Goal: Transaction & Acquisition: Obtain resource

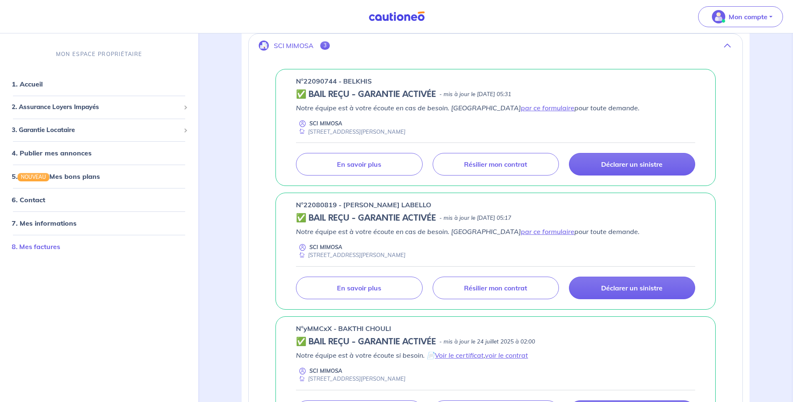
click at [31, 248] on link "8. Mes factures" at bounding box center [36, 247] width 49 height 8
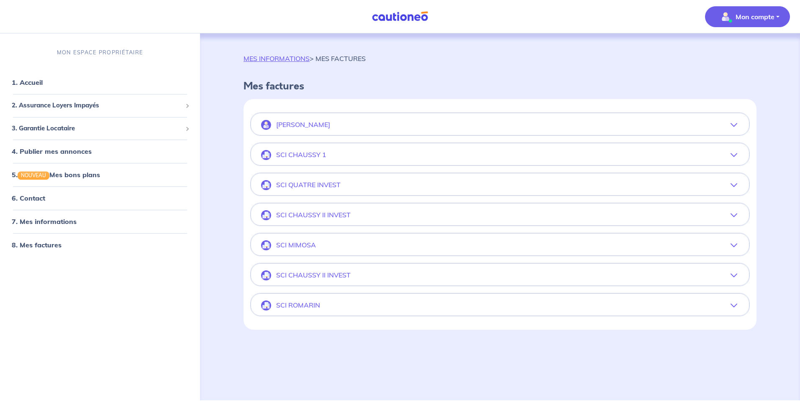
click at [734, 245] on icon "button" at bounding box center [733, 245] width 7 height 7
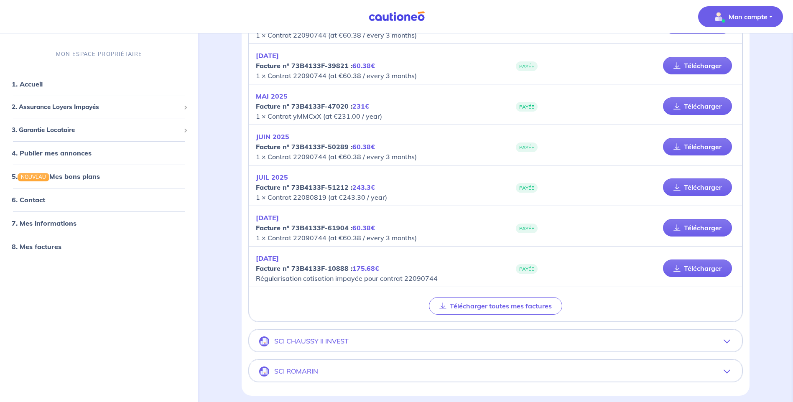
scroll to position [585, 0]
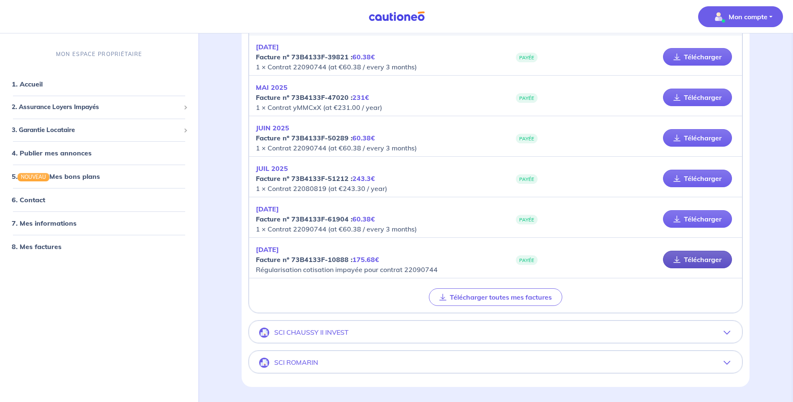
click at [697, 261] on link "Télécharger" at bounding box center [697, 260] width 69 height 18
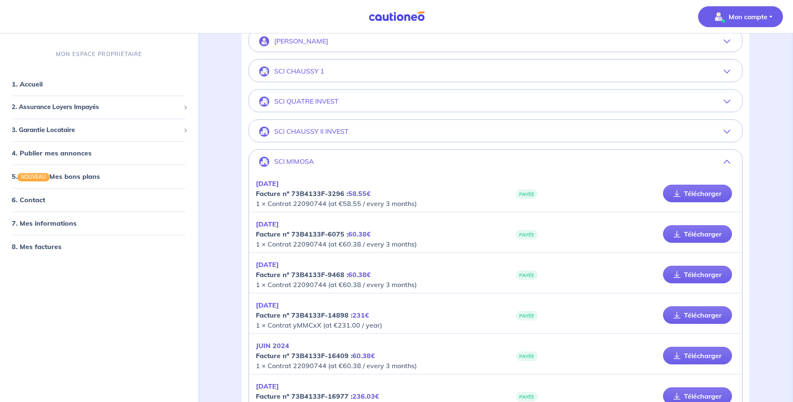
scroll to position [0, 0]
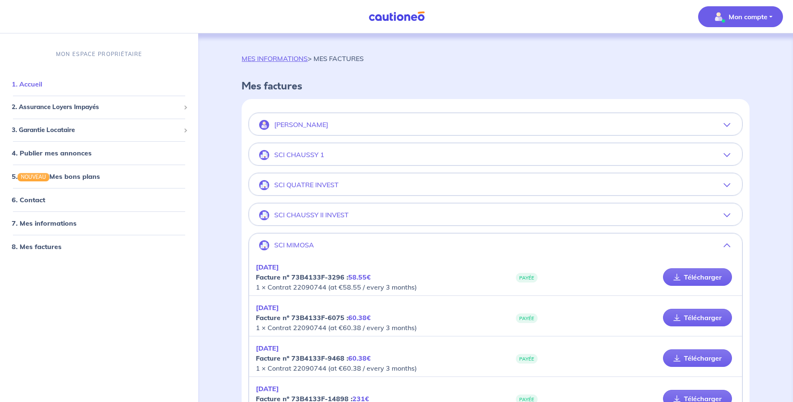
click at [36, 87] on link "1. Accueil" at bounding box center [27, 84] width 31 height 8
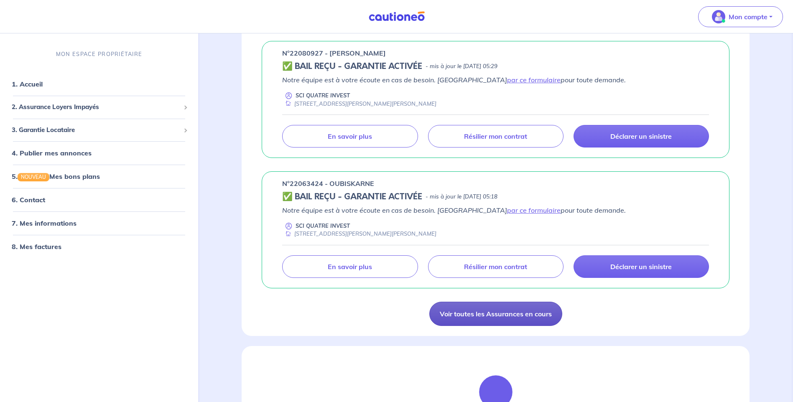
scroll to position [544, 0]
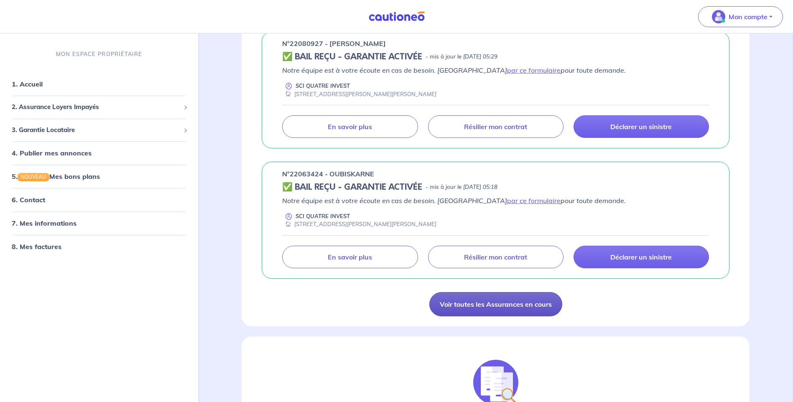
click at [475, 307] on link "Voir toutes les Assurances en cours" at bounding box center [495, 304] width 133 height 24
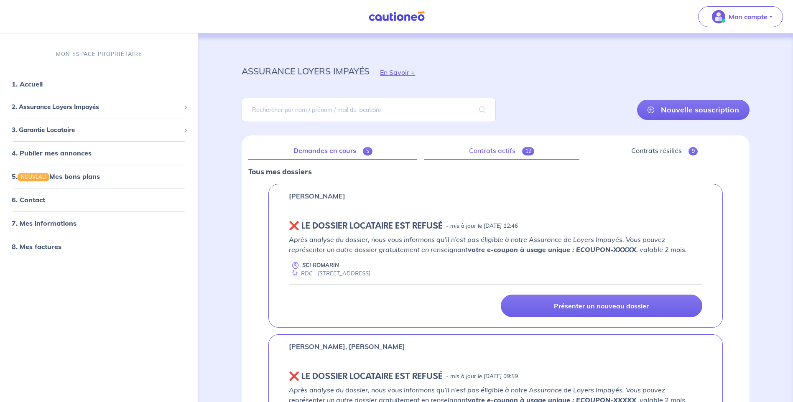
click at [501, 151] on link "Contrats actifs 12" at bounding box center [502, 151] width 156 height 18
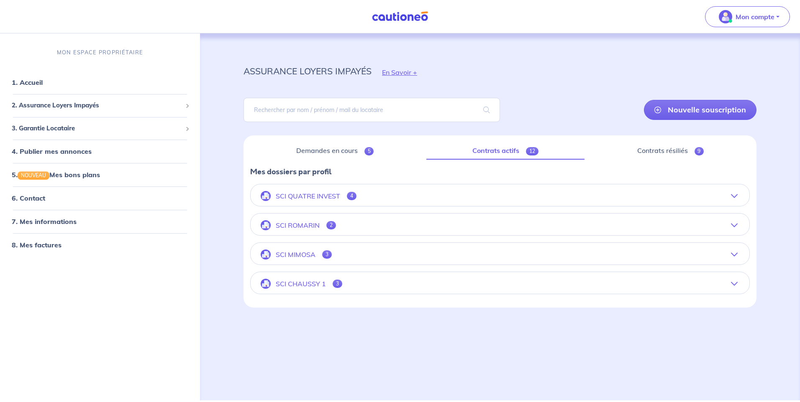
click at [320, 254] on button "SCI MIMOSA 3" at bounding box center [499, 255] width 498 height 20
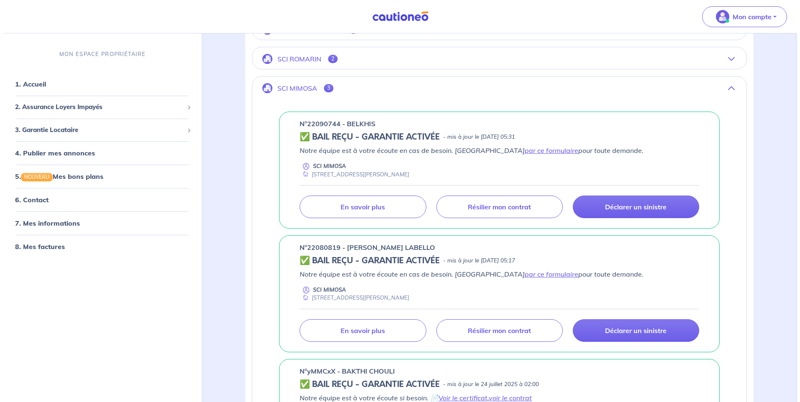
scroll to position [167, 0]
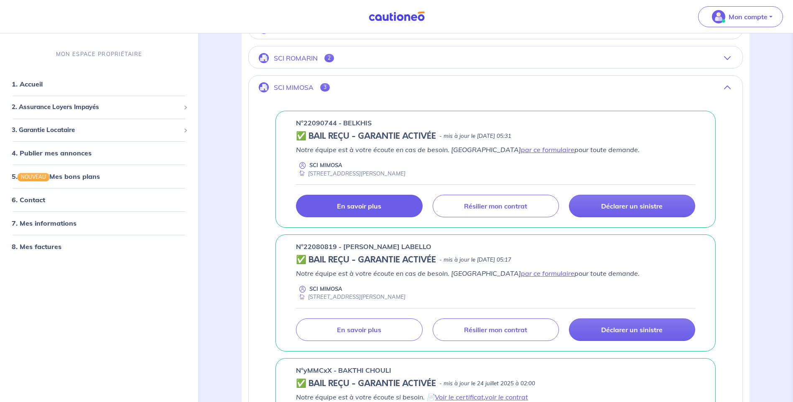
click at [354, 208] on p "En savoir plus" at bounding box center [359, 206] width 44 height 8
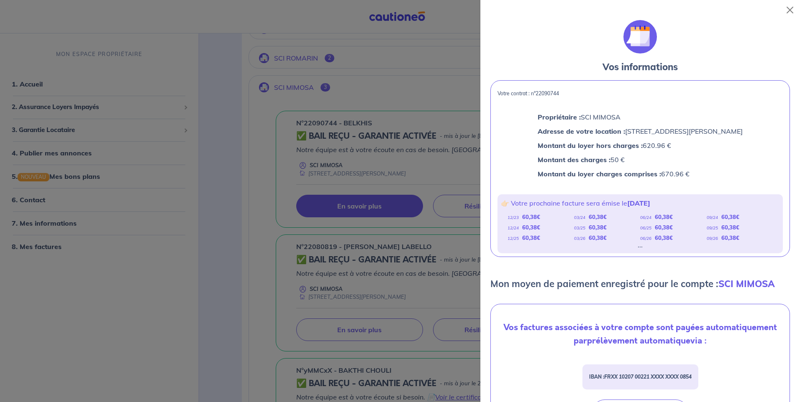
click at [637, 247] on div "..." at bounding box center [639, 244] width 5 height 3
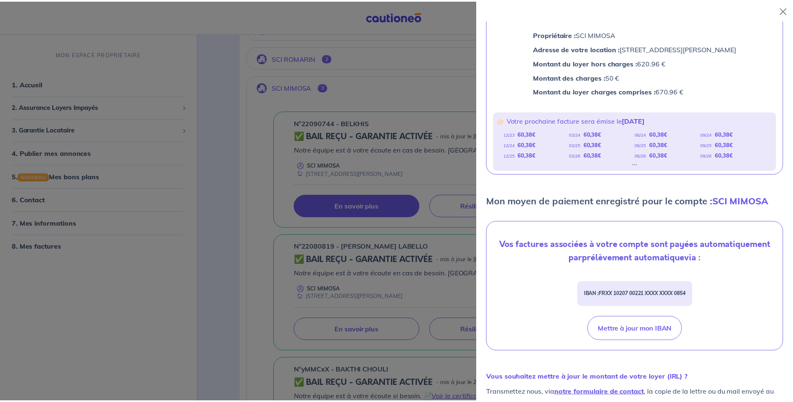
scroll to position [84, 0]
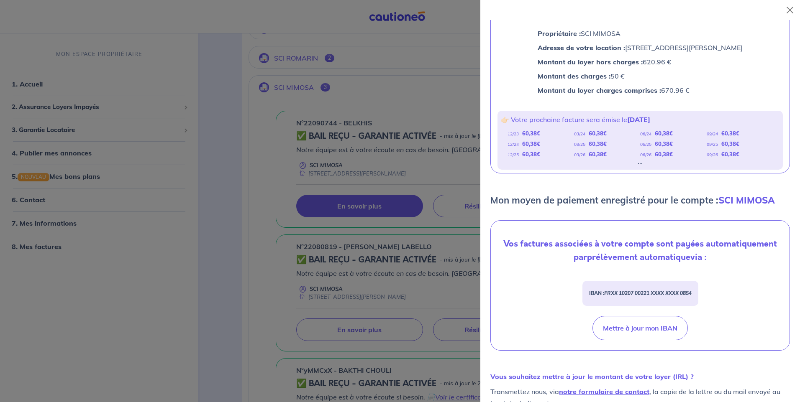
click at [212, 98] on div at bounding box center [400, 201] width 800 height 402
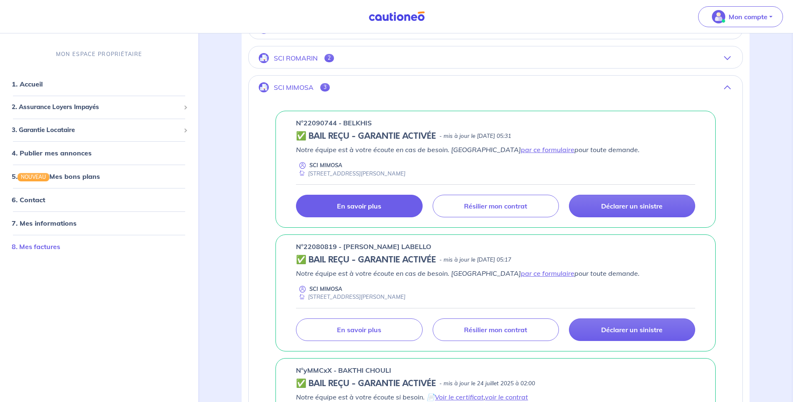
click at [49, 248] on link "8. Mes factures" at bounding box center [36, 247] width 49 height 8
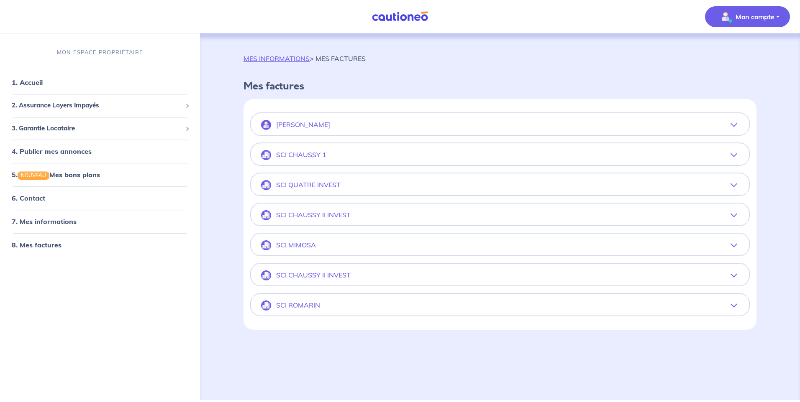
click at [336, 244] on button "SCI MIMOSA" at bounding box center [500, 245] width 498 height 20
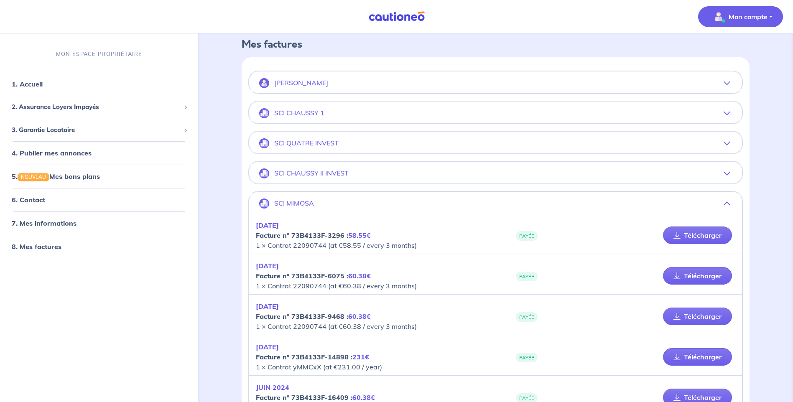
scroll to position [84, 0]
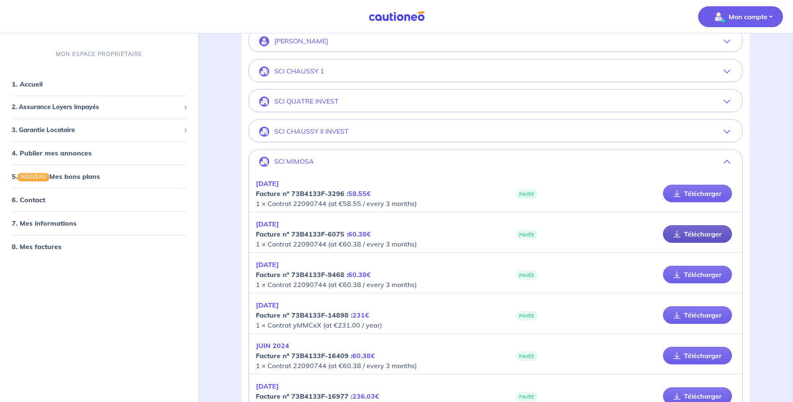
click at [710, 235] on link "Télécharger" at bounding box center [697, 234] width 69 height 18
click at [699, 276] on link "Télécharger" at bounding box center [697, 275] width 69 height 18
click at [705, 356] on link "Télécharger" at bounding box center [697, 356] width 69 height 18
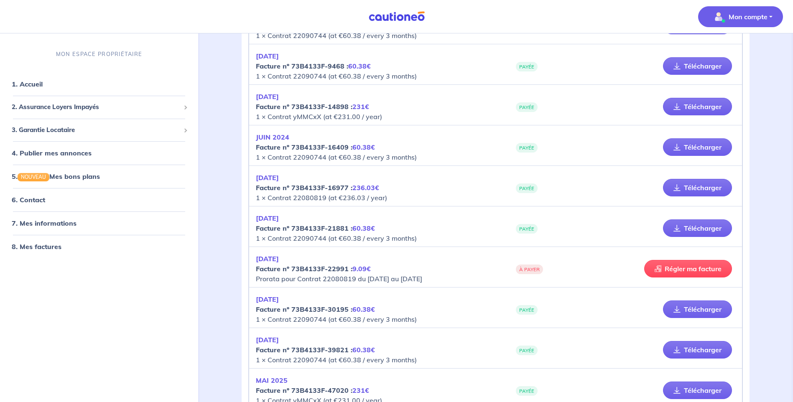
scroll to position [293, 0]
click at [689, 231] on link "Télécharger" at bounding box center [697, 228] width 69 height 18
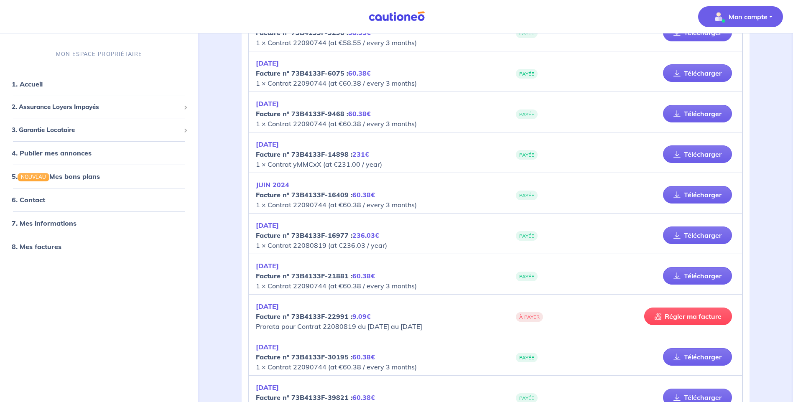
scroll to position [335, 0]
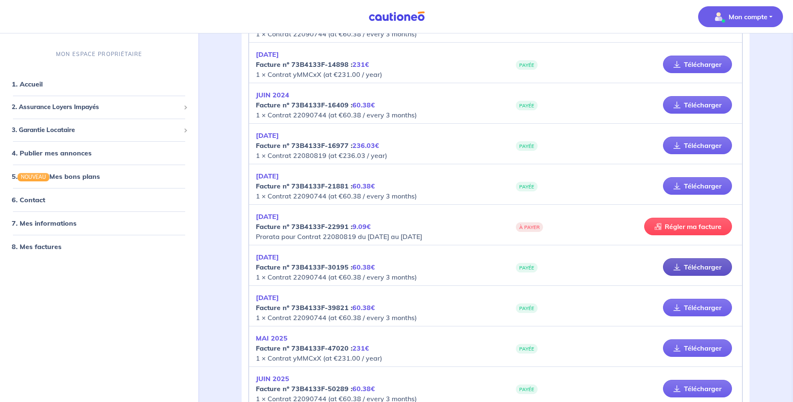
click at [695, 268] on link "Télécharger" at bounding box center [697, 267] width 69 height 18
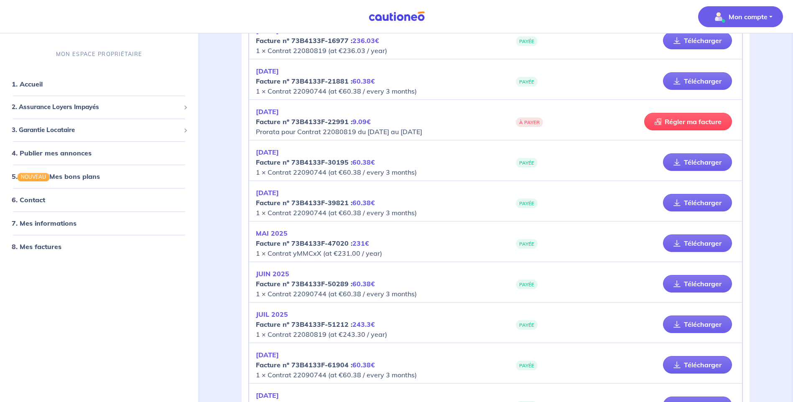
scroll to position [460, 0]
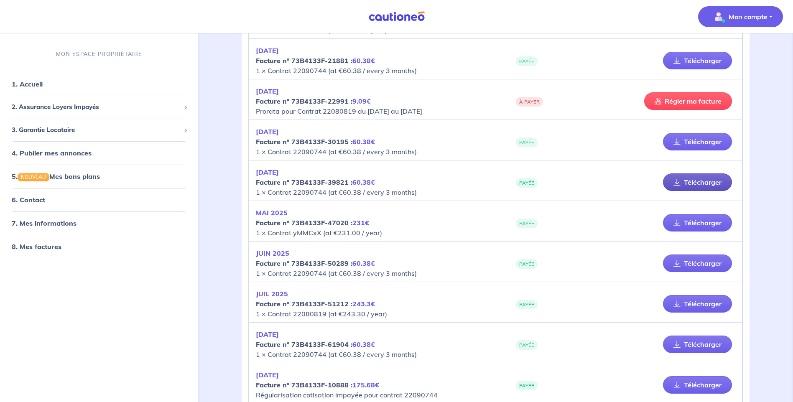
click at [711, 181] on link "Télécharger" at bounding box center [697, 183] width 69 height 18
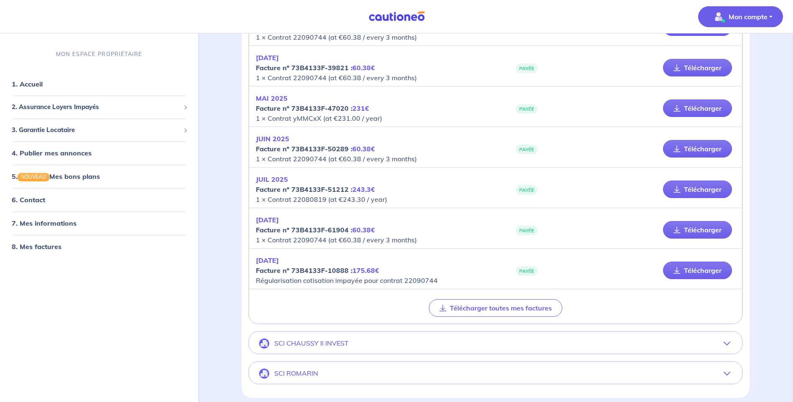
scroll to position [585, 0]
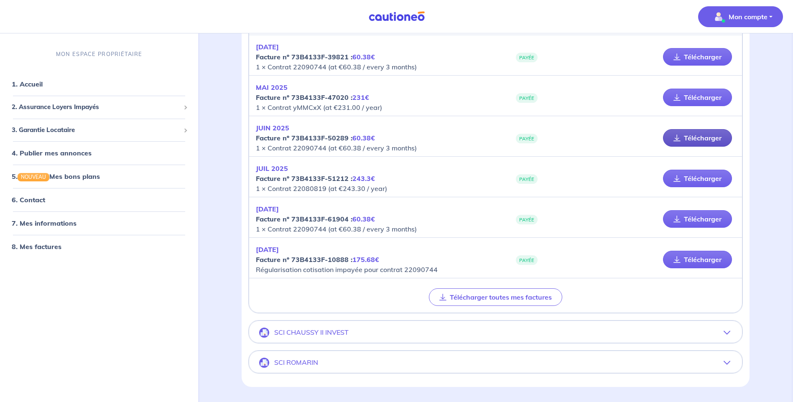
click at [715, 136] on link "Télécharger" at bounding box center [697, 138] width 69 height 18
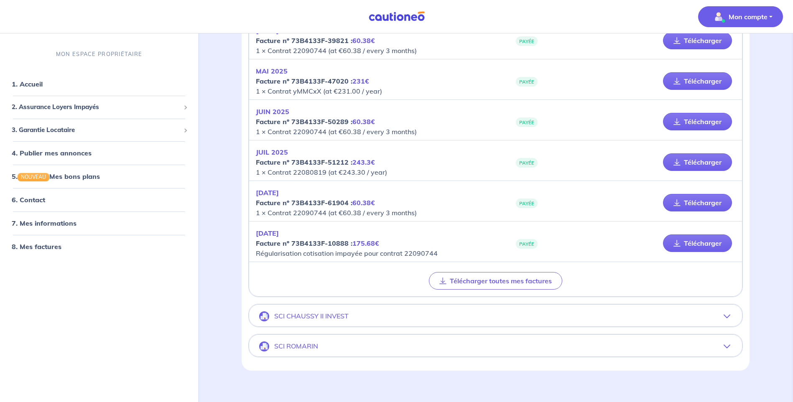
scroll to position [611, 0]
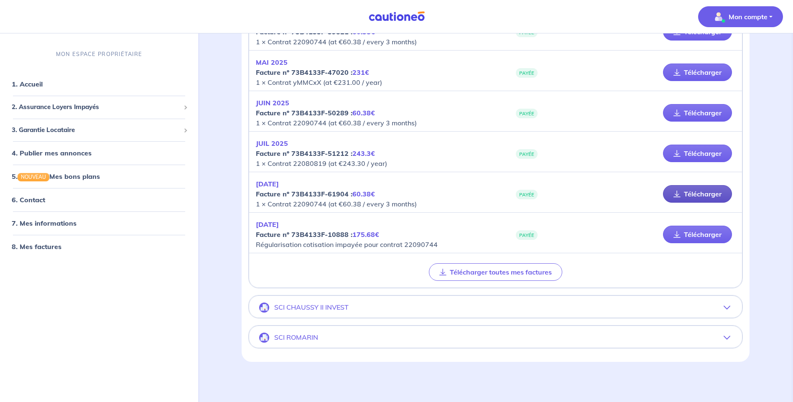
click at [691, 191] on link "Télécharger" at bounding box center [697, 194] width 69 height 18
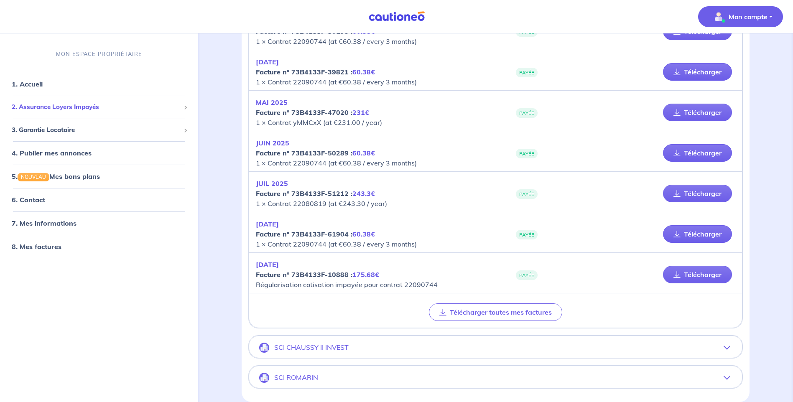
scroll to position [569, 0]
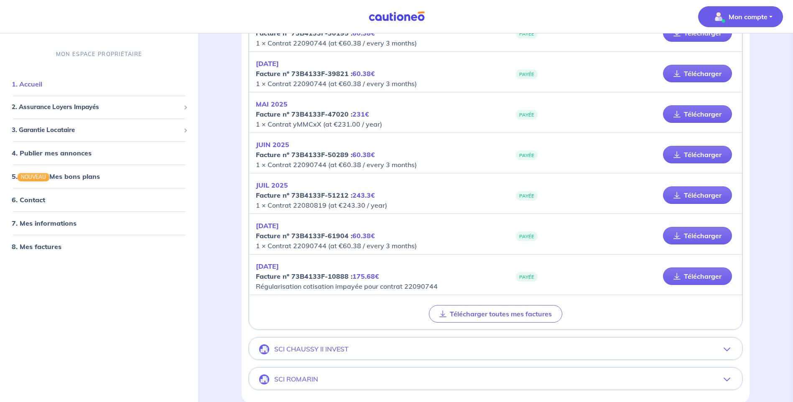
click at [42, 85] on link "1. Accueil" at bounding box center [27, 84] width 31 height 8
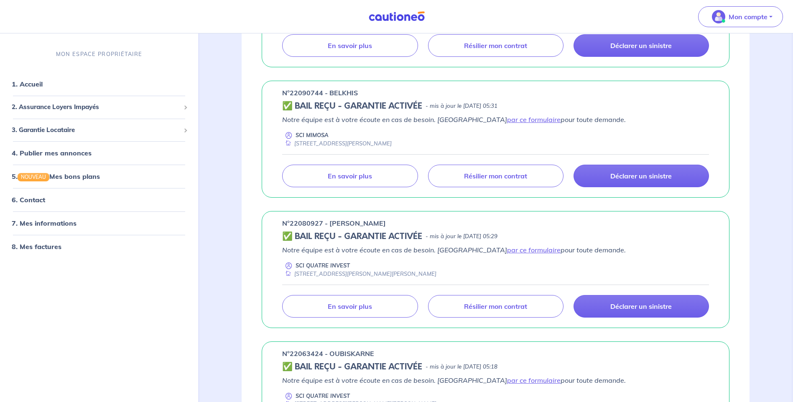
scroll to position [376, 0]
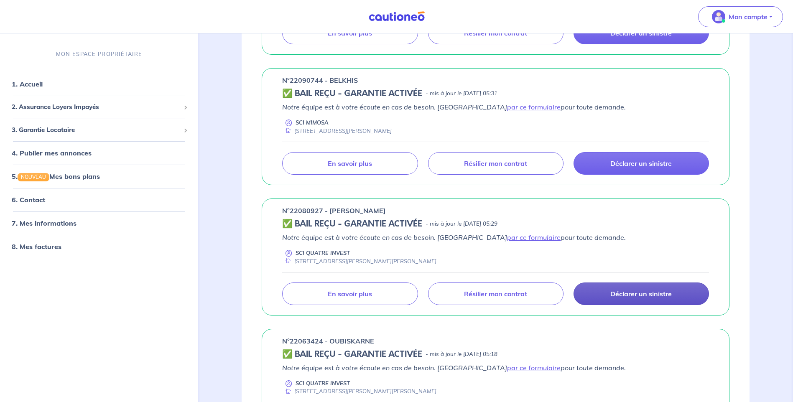
click at [634, 294] on p "Déclarer un sinistre" at bounding box center [641, 294] width 61 height 8
